Goal: Information Seeking & Learning: Learn about a topic

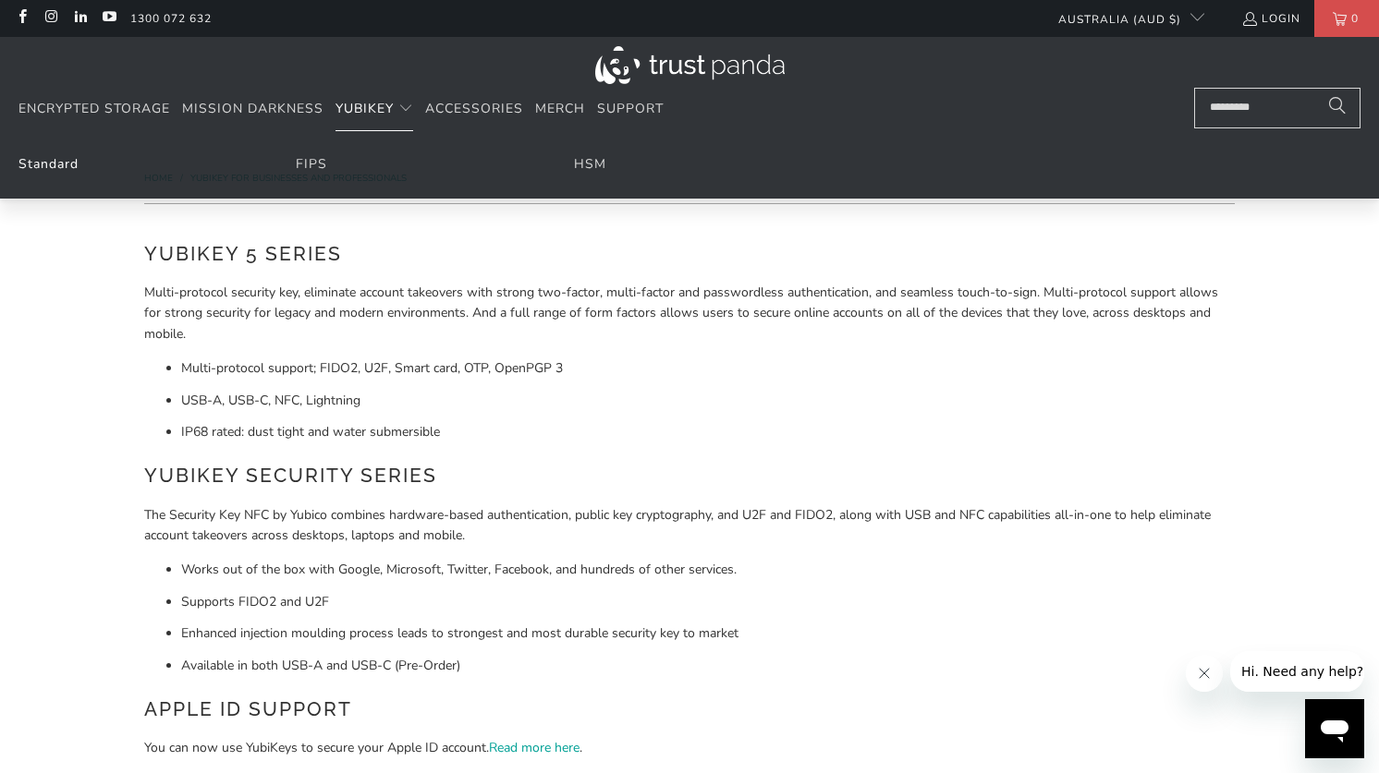
click at [51, 163] on link "Standard" at bounding box center [48, 164] width 60 height 18
click at [60, 155] on link "Standard" at bounding box center [48, 164] width 60 height 18
click at [306, 167] on link "FIPS" at bounding box center [311, 164] width 31 height 18
click at [399, 100] on summary "YubiKey" at bounding box center [374, 109] width 78 height 43
click at [40, 169] on link "Standard" at bounding box center [48, 164] width 60 height 18
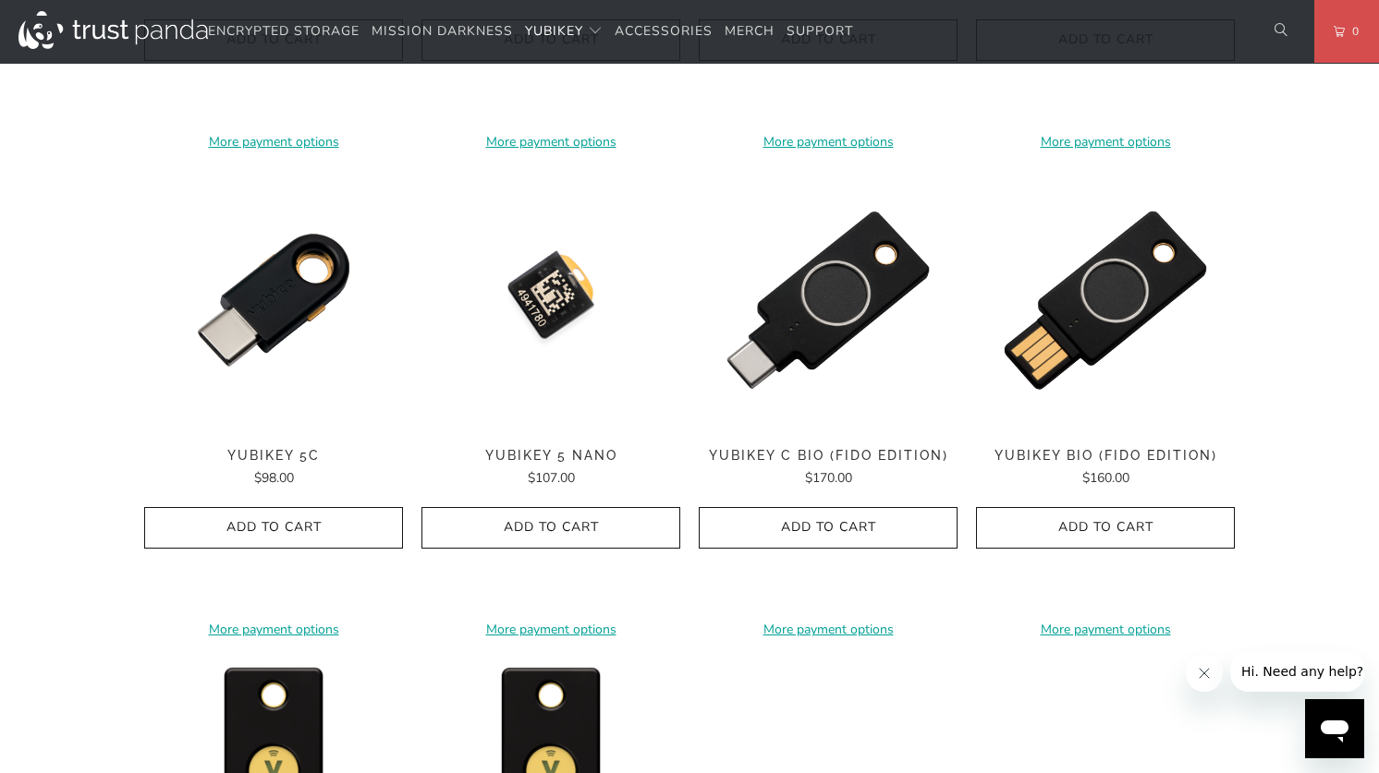
scroll to position [1343, 0]
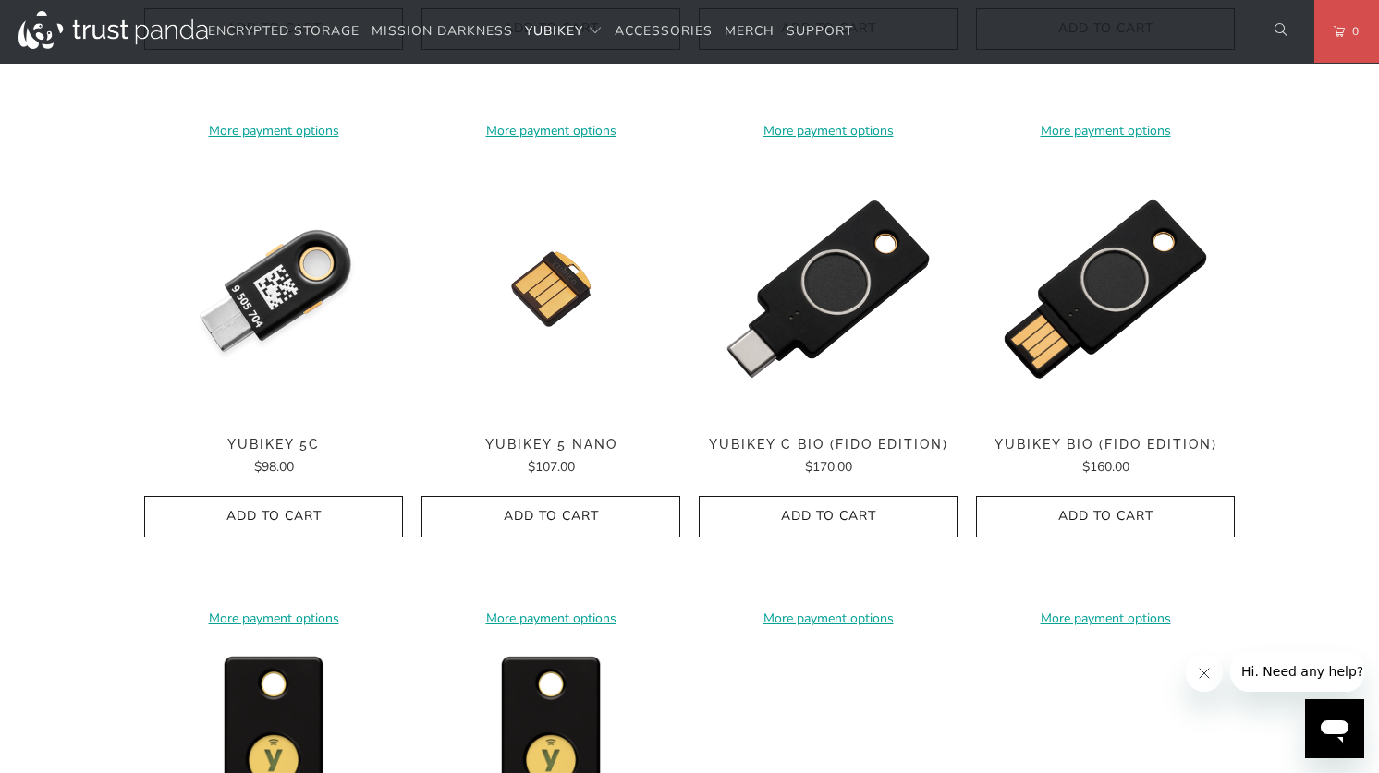
click at [276, 313] on img at bounding box center [273, 289] width 259 height 259
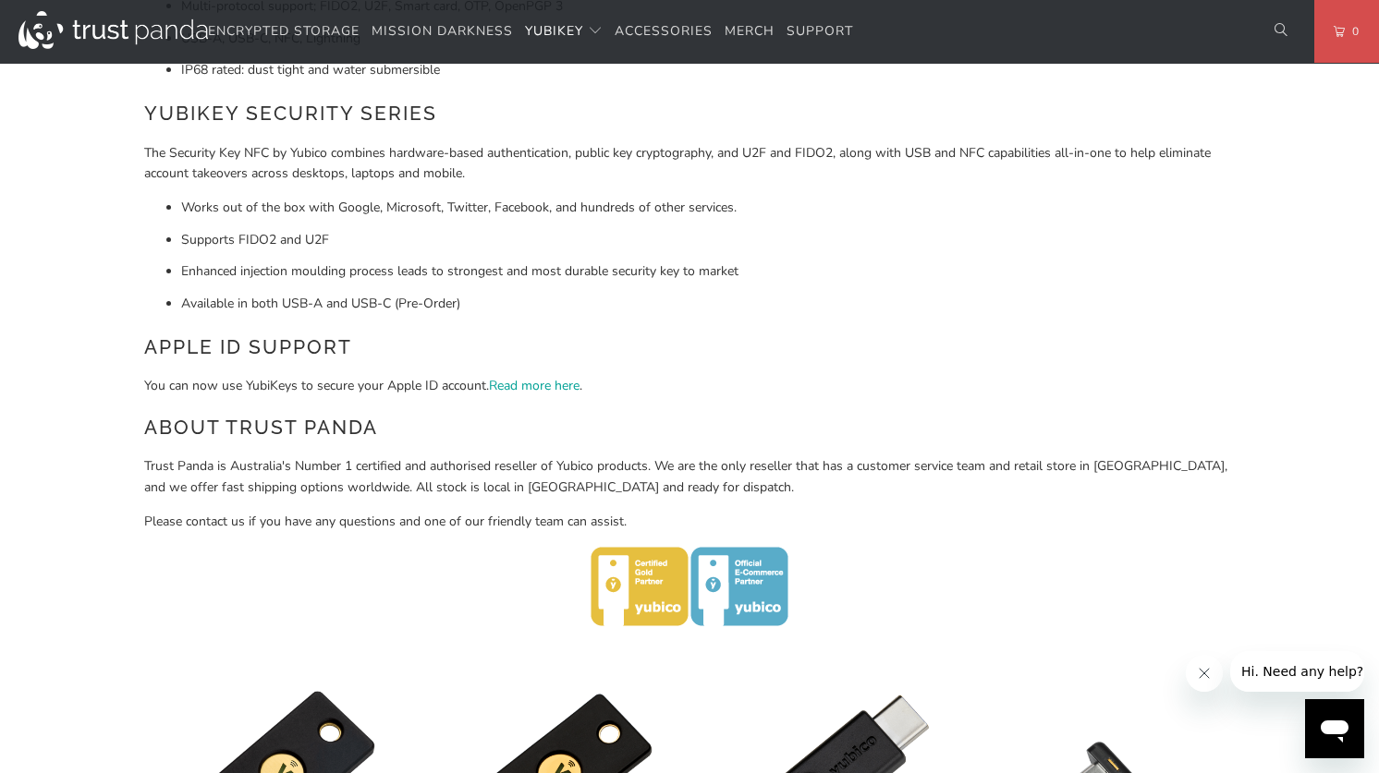
scroll to position [0, 0]
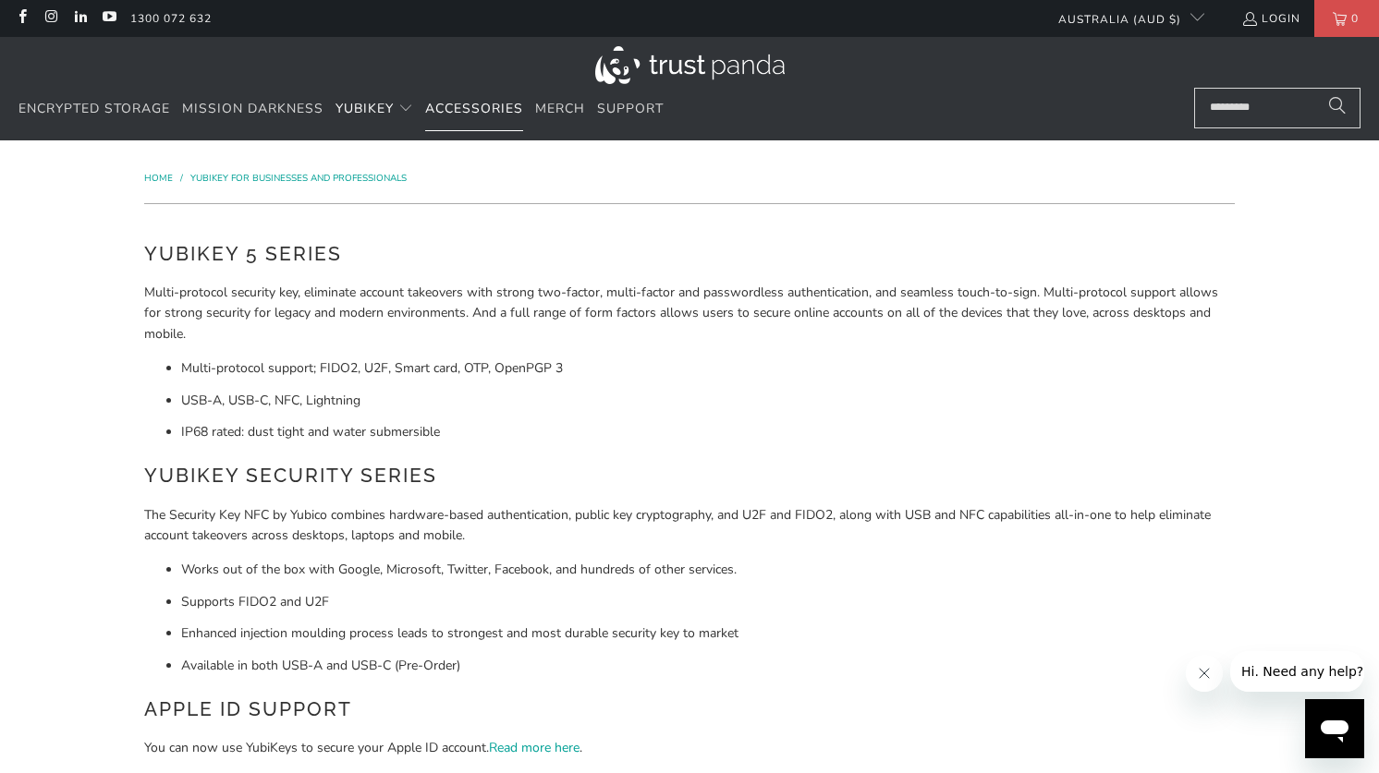
click at [496, 115] on span "Accessories" at bounding box center [474, 109] width 98 height 18
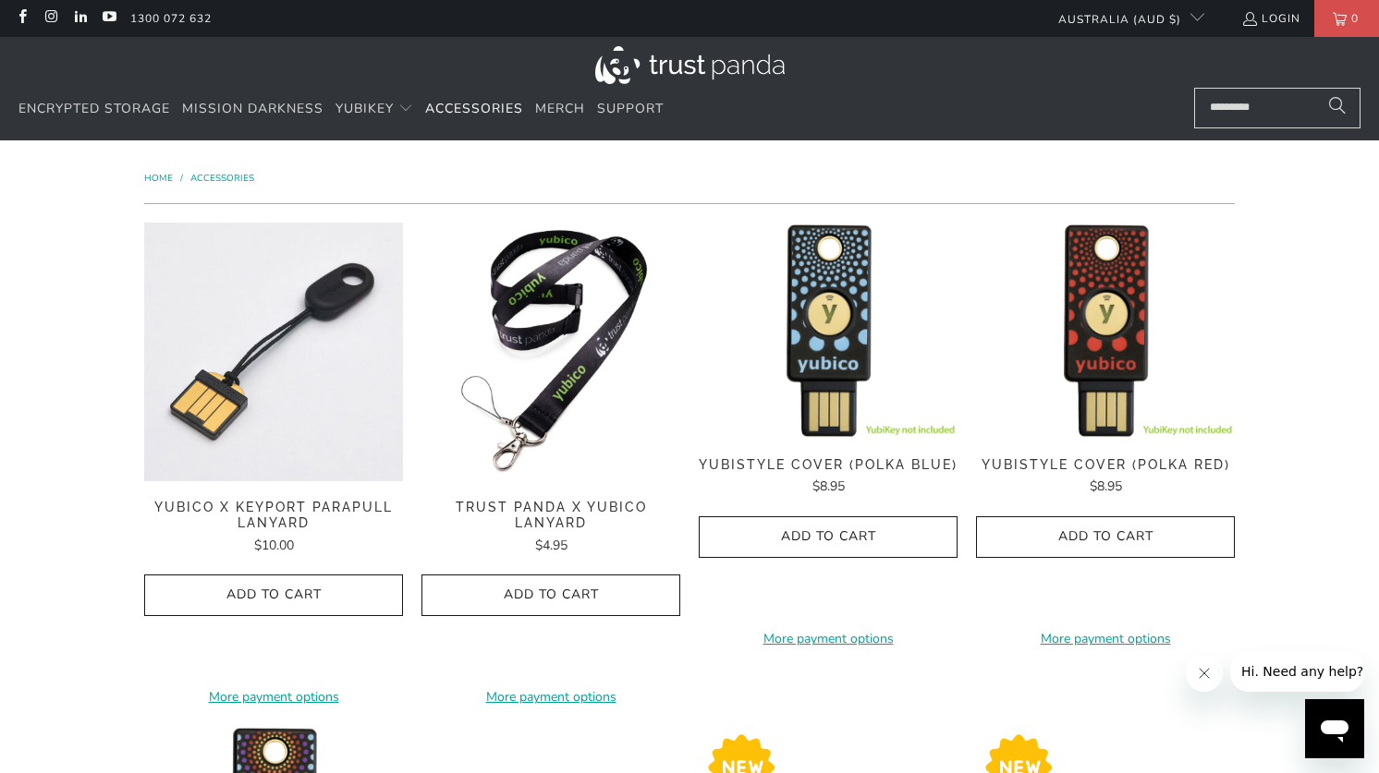
click at [179, 375] on img at bounding box center [273, 352] width 259 height 259
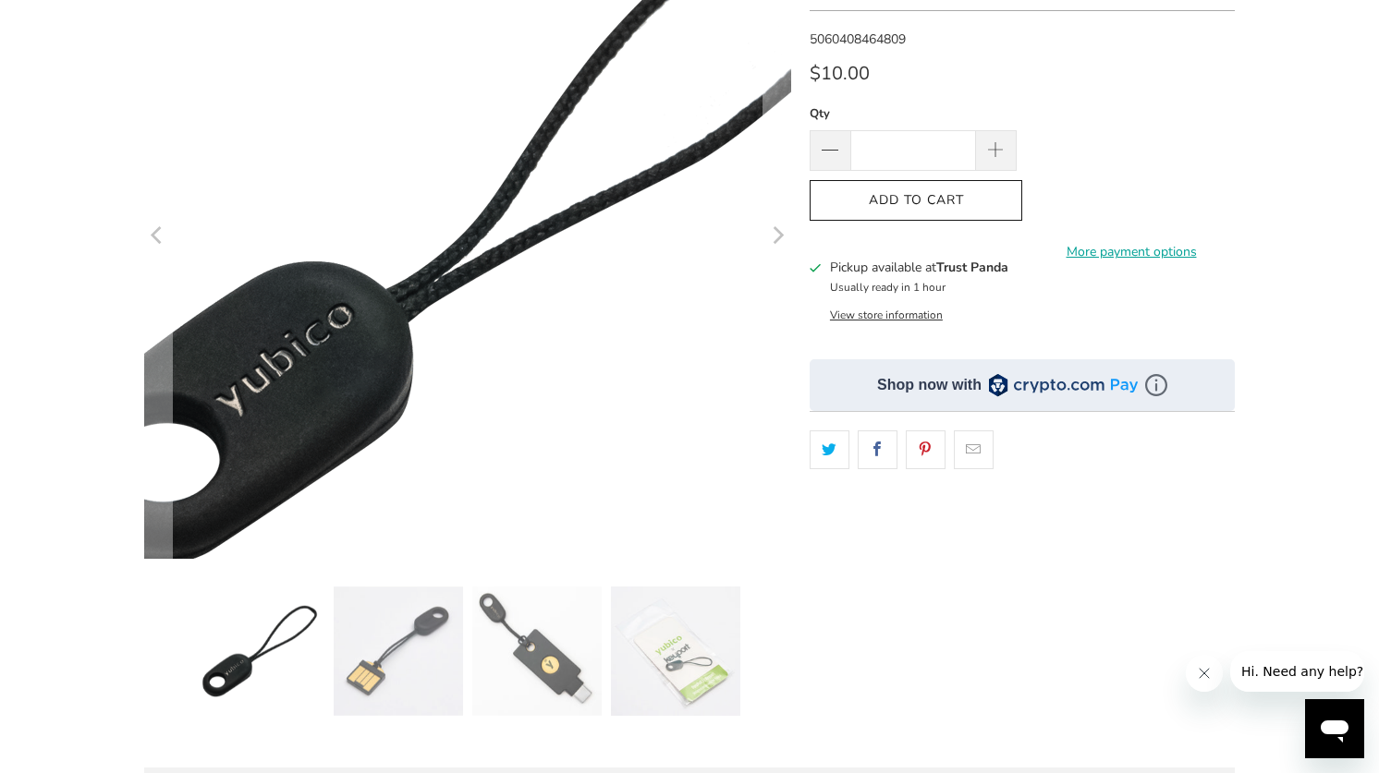
scroll to position [261, 0]
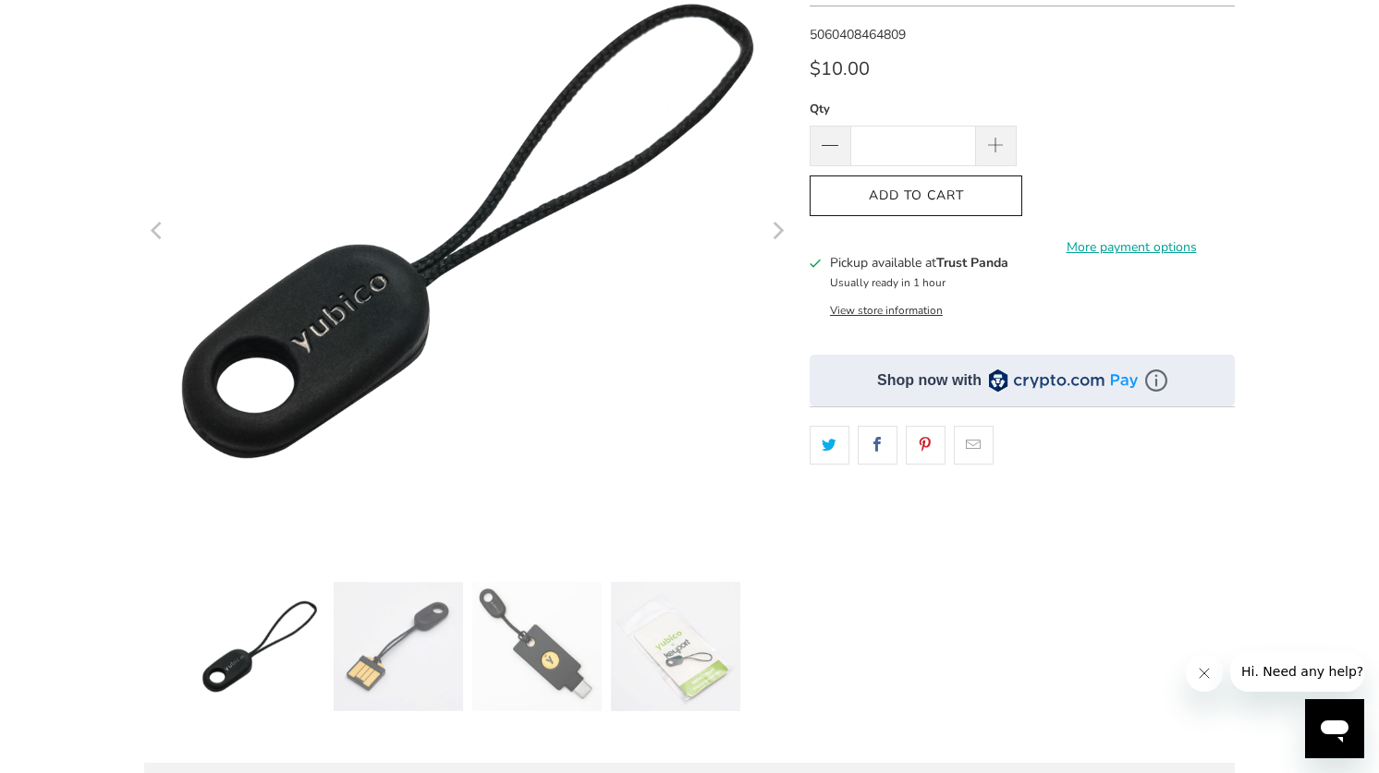
click at [542, 639] on img at bounding box center [536, 646] width 129 height 129
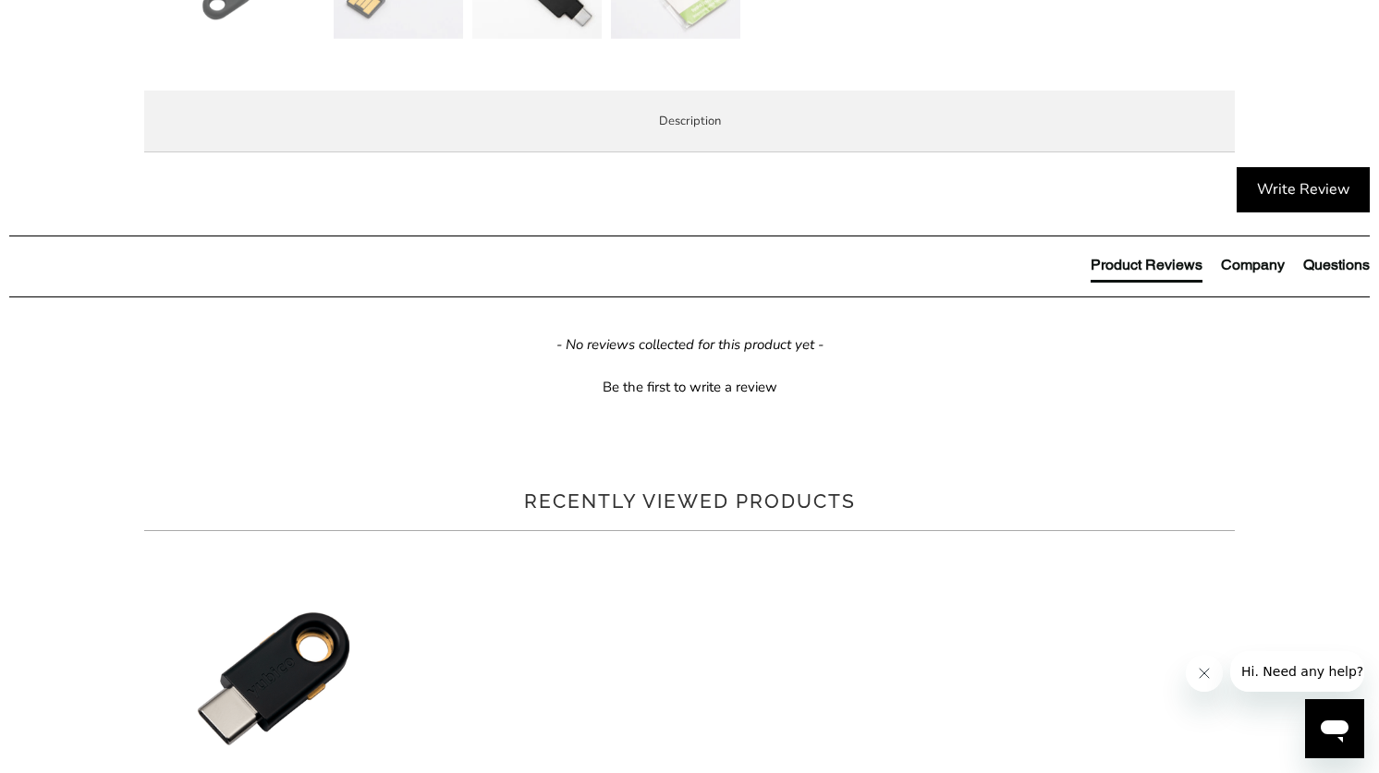
scroll to position [931, 0]
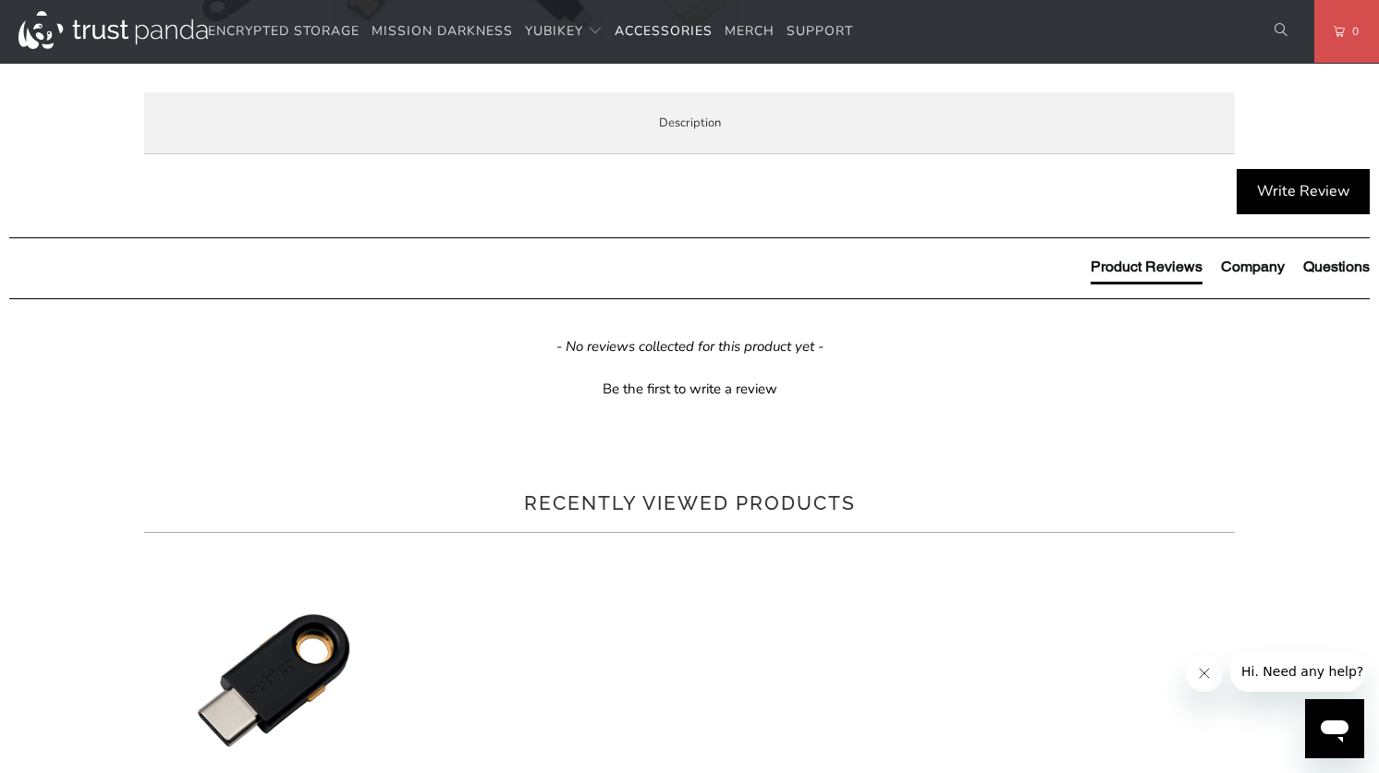
click at [0, 0] on div "Overview Specifications Enterprise and Government Local Service & Support Overv…" at bounding box center [0, 0] width 0 height 0
click at [0, 0] on li "Specifications" at bounding box center [0, 0] width 0 height 0
click at [0, 0] on span "Overview" at bounding box center [0, 0] width 0 height 0
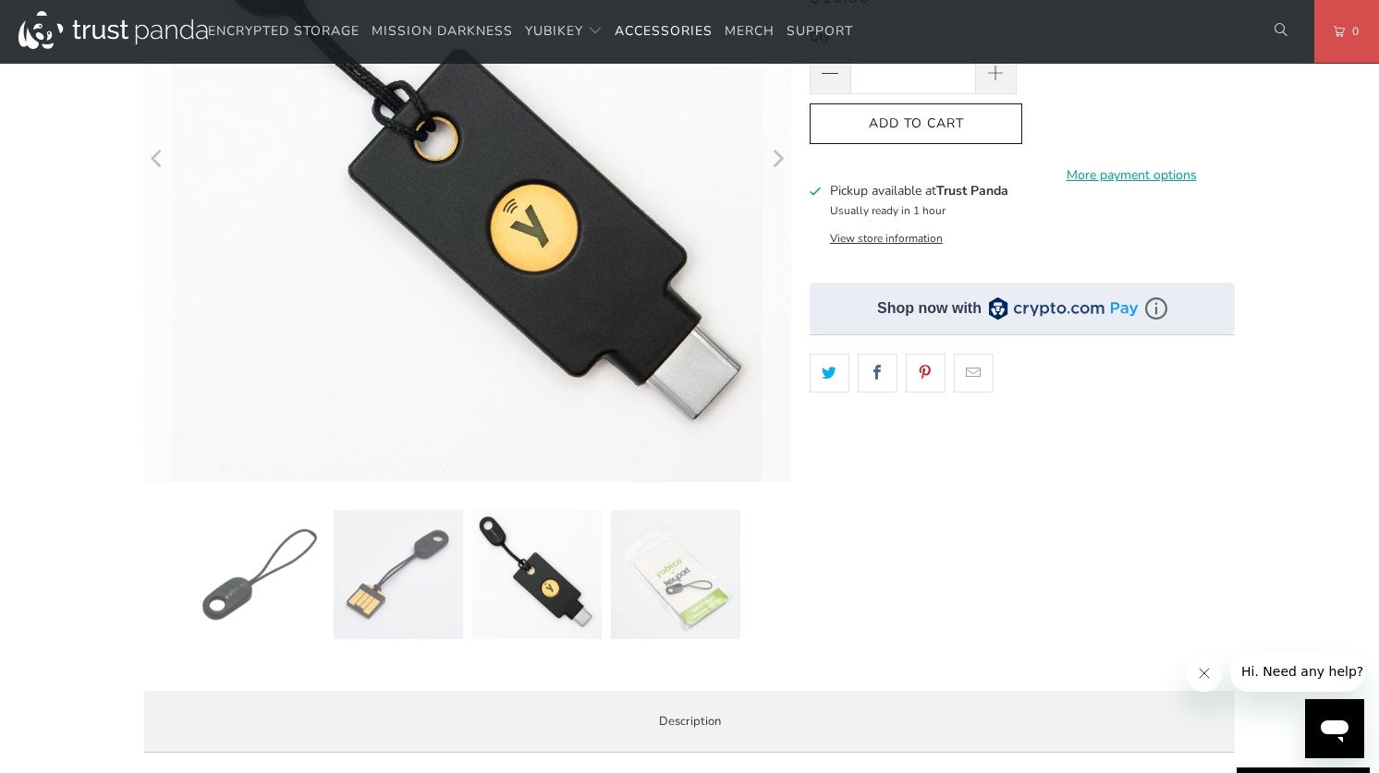
scroll to position [0, 0]
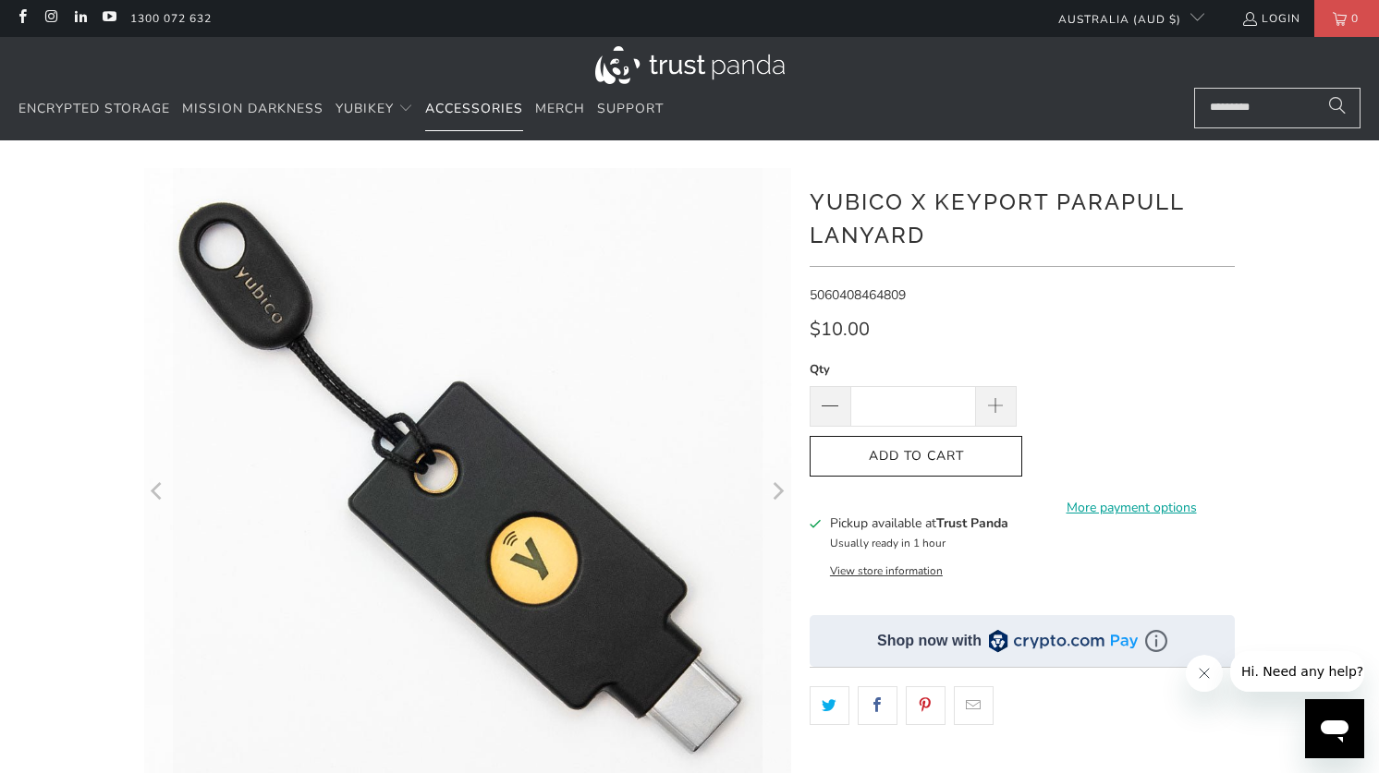
click at [510, 104] on span "Accessories" at bounding box center [474, 109] width 98 height 18
